Goal: Task Accomplishment & Management: Complete application form

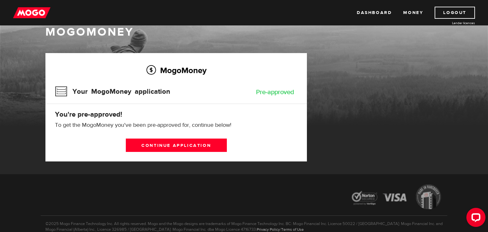
scroll to position [17, 0]
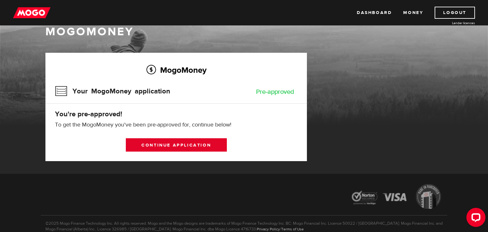
click at [182, 141] on link "Continue application" at bounding box center [176, 144] width 101 height 13
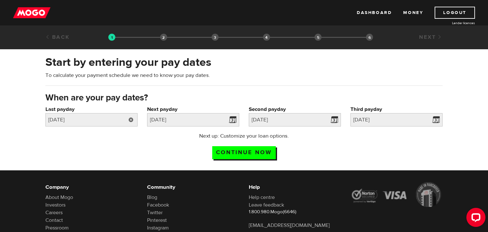
click at [130, 119] on link at bounding box center [130, 119] width 13 height 13
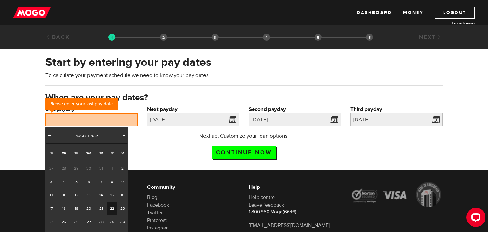
click at [111, 210] on link "22" at bounding box center [112, 208] width 10 height 13
type input "2025/08/22"
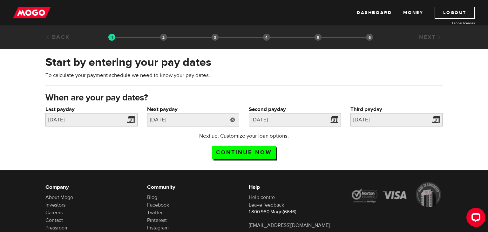
click at [232, 121] on link at bounding box center [232, 119] width 13 height 13
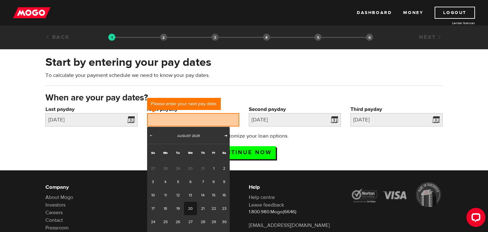
click at [225, 136] on span "Next" at bounding box center [225, 135] width 5 height 5
click at [151, 137] on span "Prev" at bounding box center [150, 135] width 5 height 5
click at [228, 137] on link "Next" at bounding box center [226, 136] width 6 height 6
click at [212, 168] on link "5" at bounding box center [214, 168] width 10 height 13
type input "[DATE]"
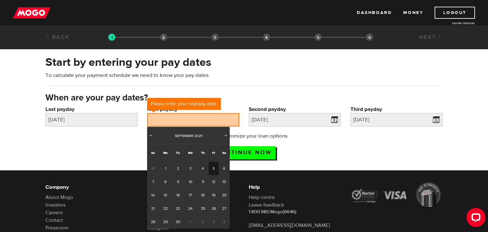
type input "2025/9/19"
type input "2025/10/3"
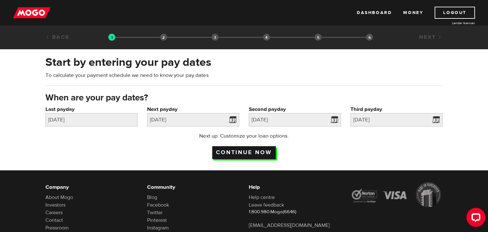
click at [245, 151] on input "Continue now" at bounding box center [244, 152] width 64 height 13
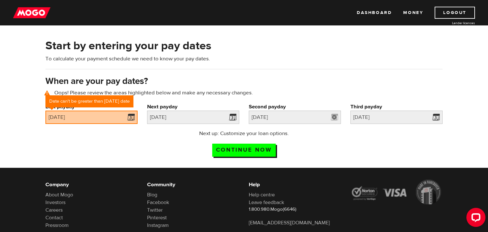
scroll to position [29, 0]
click at [131, 117] on link at bounding box center [130, 117] width 13 height 13
